Goal: Information Seeking & Learning: Check status

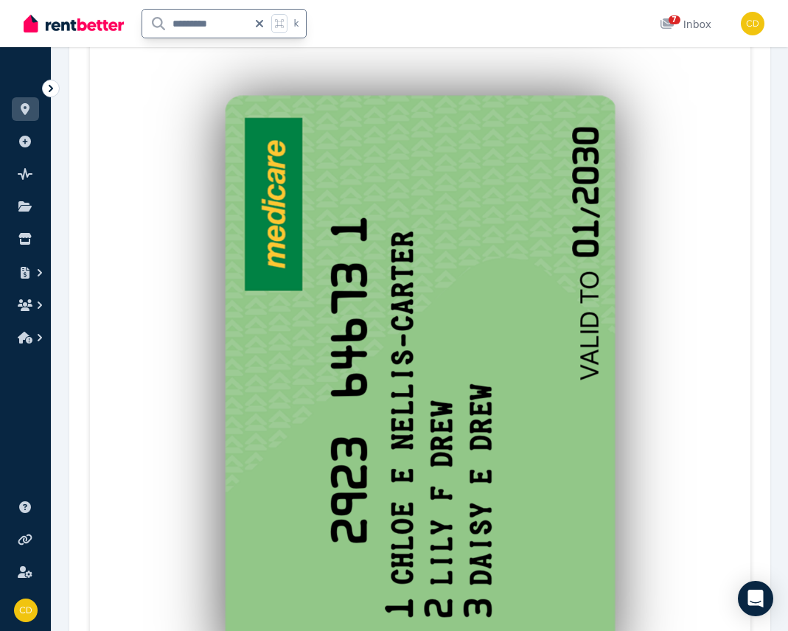
click at [129, 13] on div "********* k" at bounding box center [169, 23] width 290 height 47
type input "*********"
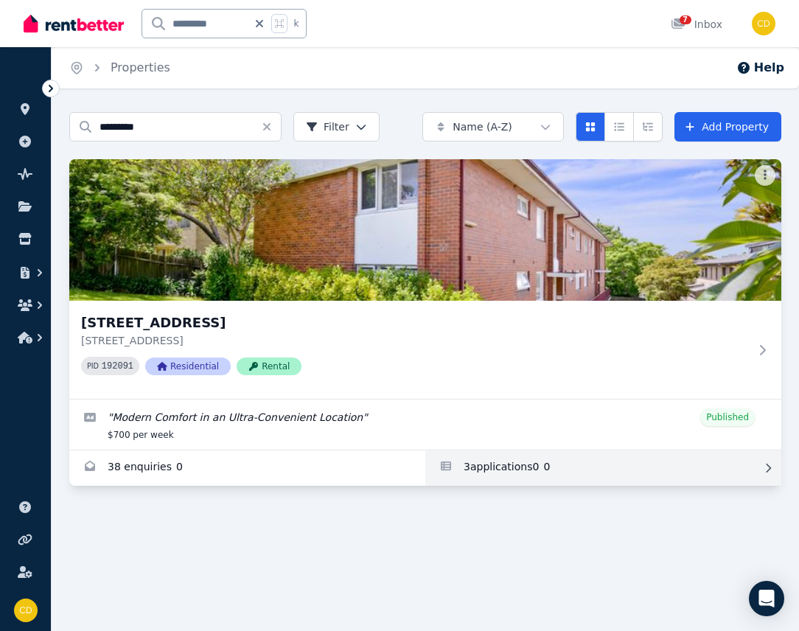
click at [611, 476] on link "Applications for 3/54 Greenwich Road, Greenwich" at bounding box center [603, 467] width 356 height 35
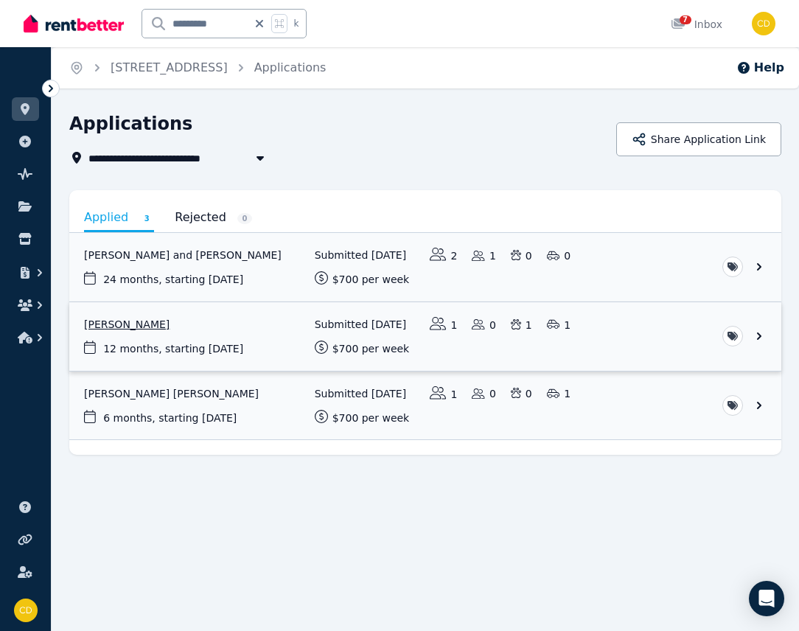
click at [123, 355] on link "View application: Cody Henderson" at bounding box center [425, 336] width 712 height 69
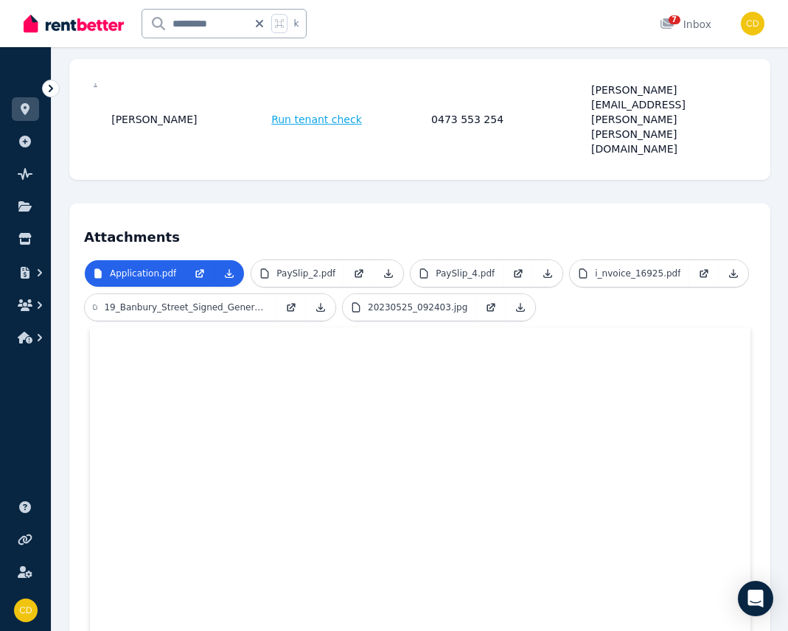
scroll to position [402, 0]
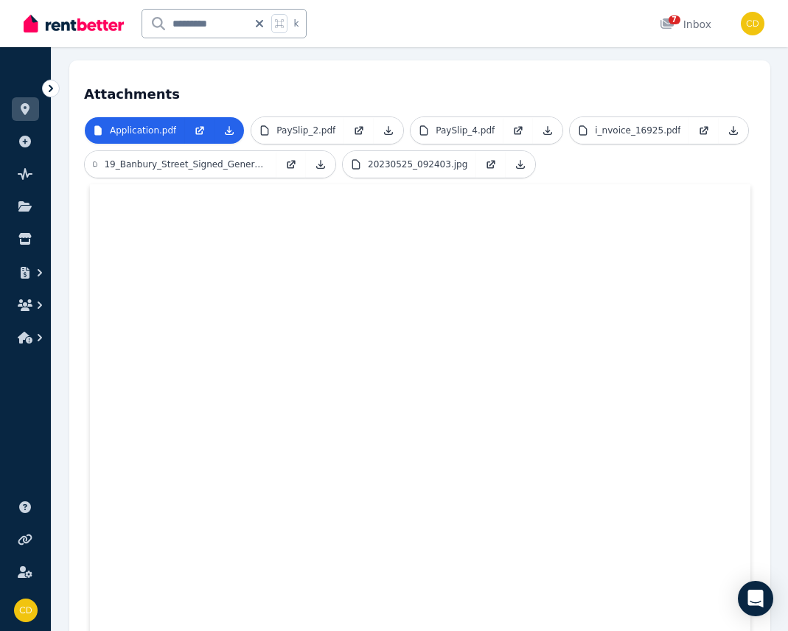
click at [579, 122] on ul "Application.pdf PaySlip_2.pdf PaySlip_4.pdf i_nvoice_16925.pdf 19_Banbury_Stree…" at bounding box center [420, 150] width 672 height 68
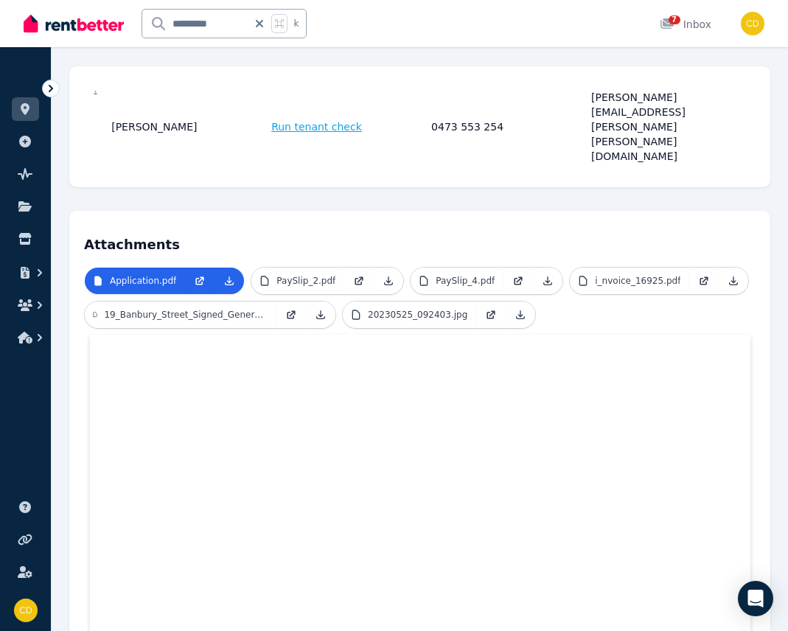
scroll to position [248, 0]
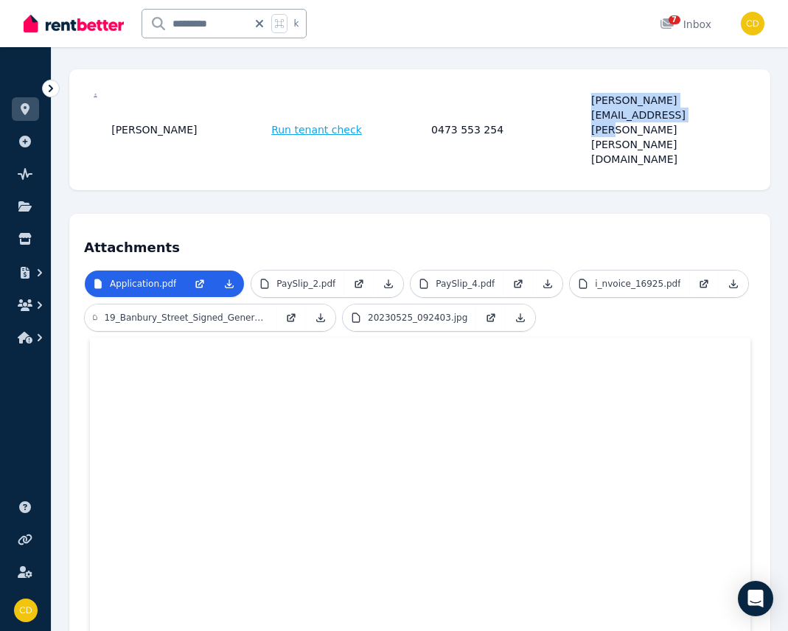
drag, startPoint x: 592, startPoint y: 95, endPoint x: 765, endPoint y: 105, distance: 173.5
click at [747, 105] on div "[PERSON_NAME][EMAIL_ADDRESS][PERSON_NAME][PERSON_NAME][DOMAIN_NAME]" at bounding box center [669, 130] width 156 height 74
copy div "[PERSON_NAME][EMAIL_ADDRESS][PERSON_NAME][PERSON_NAME][DOMAIN_NAME]"
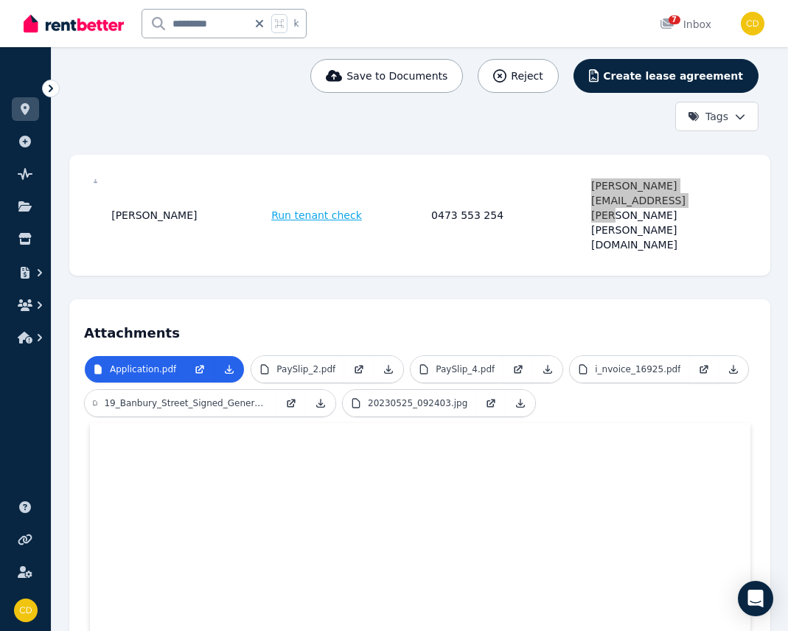
scroll to position [0, 0]
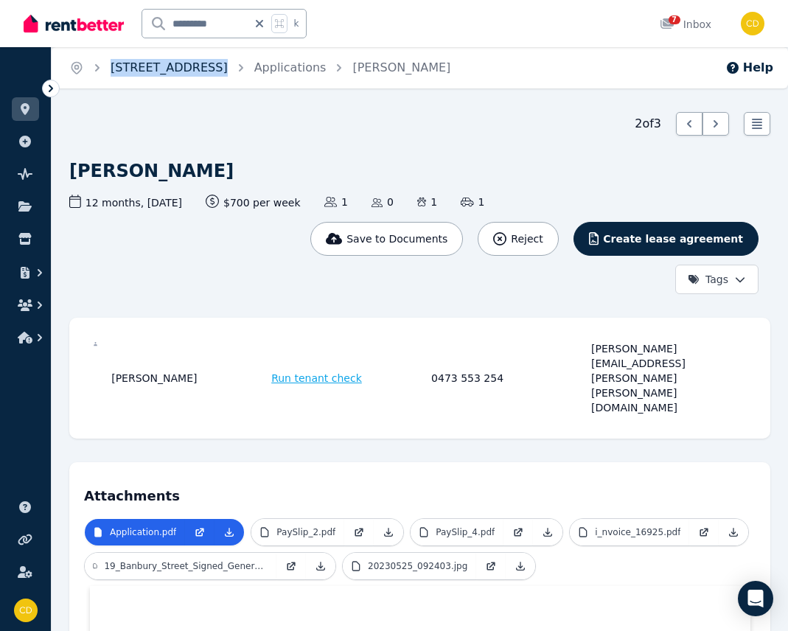
drag, startPoint x: 292, startPoint y: 66, endPoint x: 114, endPoint y: 68, distance: 178.4
click at [113, 68] on ol "Home [STREET_ADDRESS][PERSON_NAME]" at bounding box center [260, 67] width 417 height 41
copy ol "[STREET_ADDRESS]"
click at [261, 27] on icon at bounding box center [259, 24] width 15 height 12
click at [196, 31] on input "text" at bounding box center [204, 24] width 125 height 28
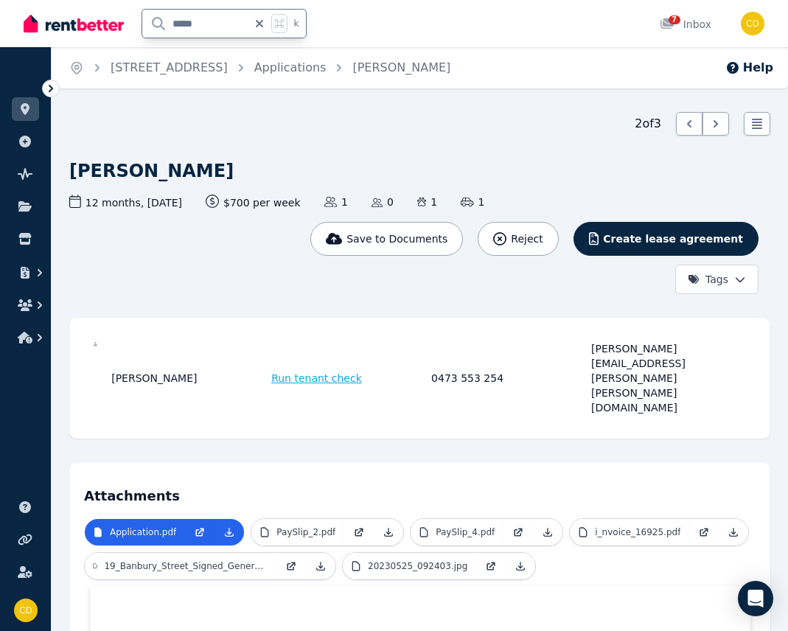
type input "******"
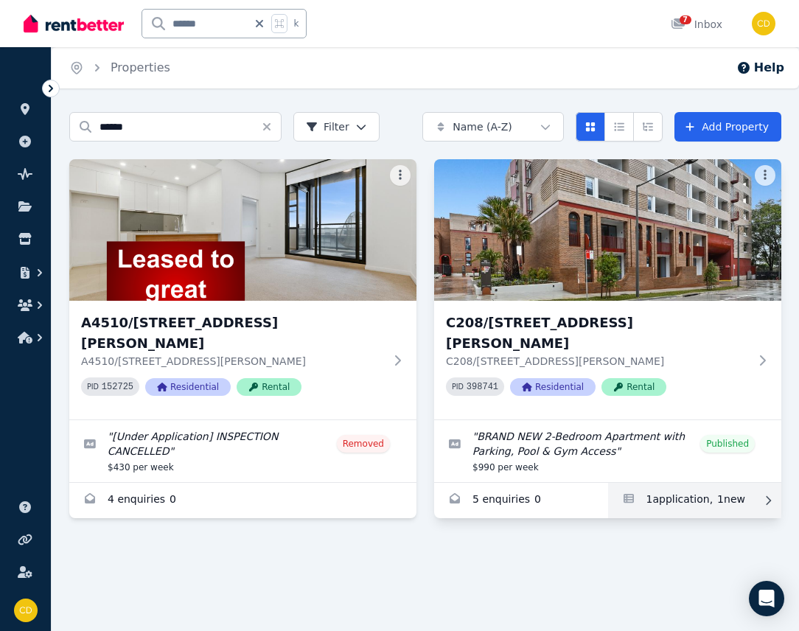
click at [706, 483] on link "Applications for C208/165 Milton St, Ashbury" at bounding box center [695, 500] width 174 height 35
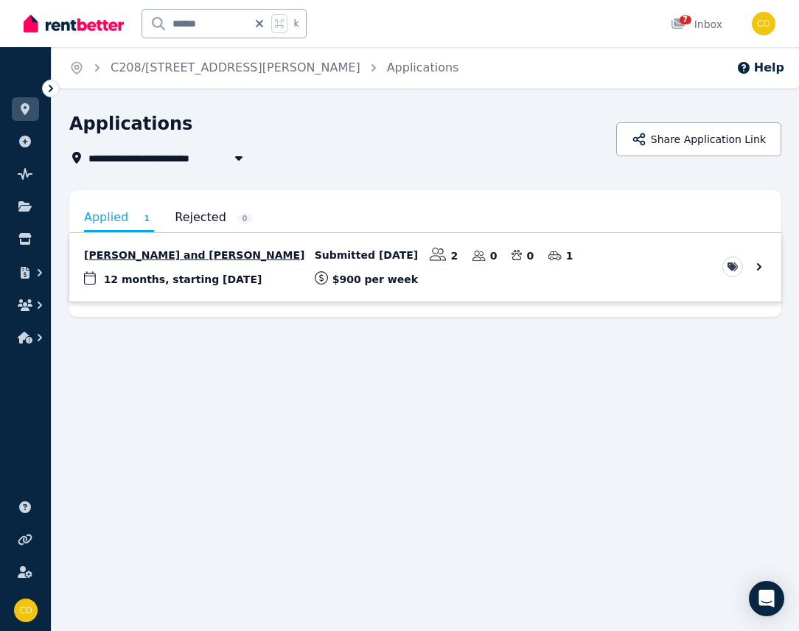
click at [248, 254] on link "View application: Michelle Daoud and Anthony Bek" at bounding box center [425, 267] width 712 height 69
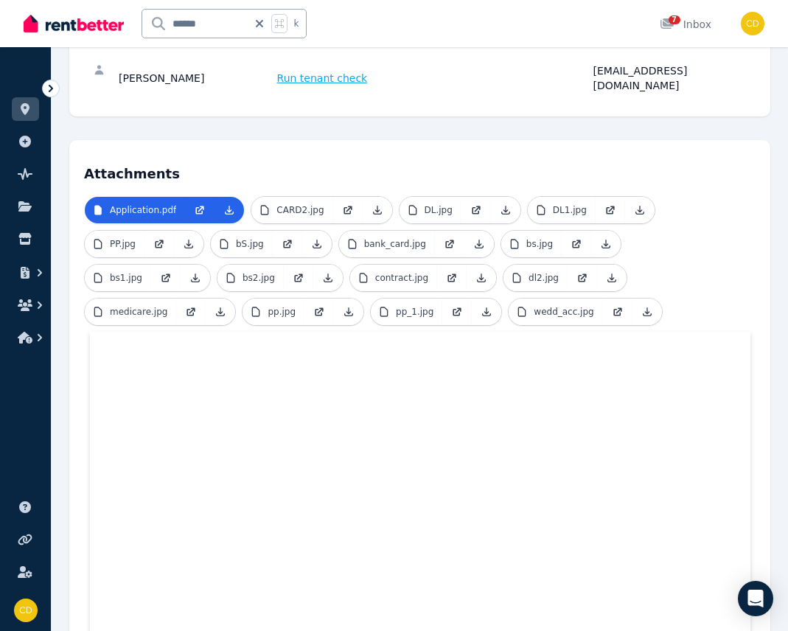
scroll to position [420, 0]
